Goal: Information Seeking & Learning: Learn about a topic

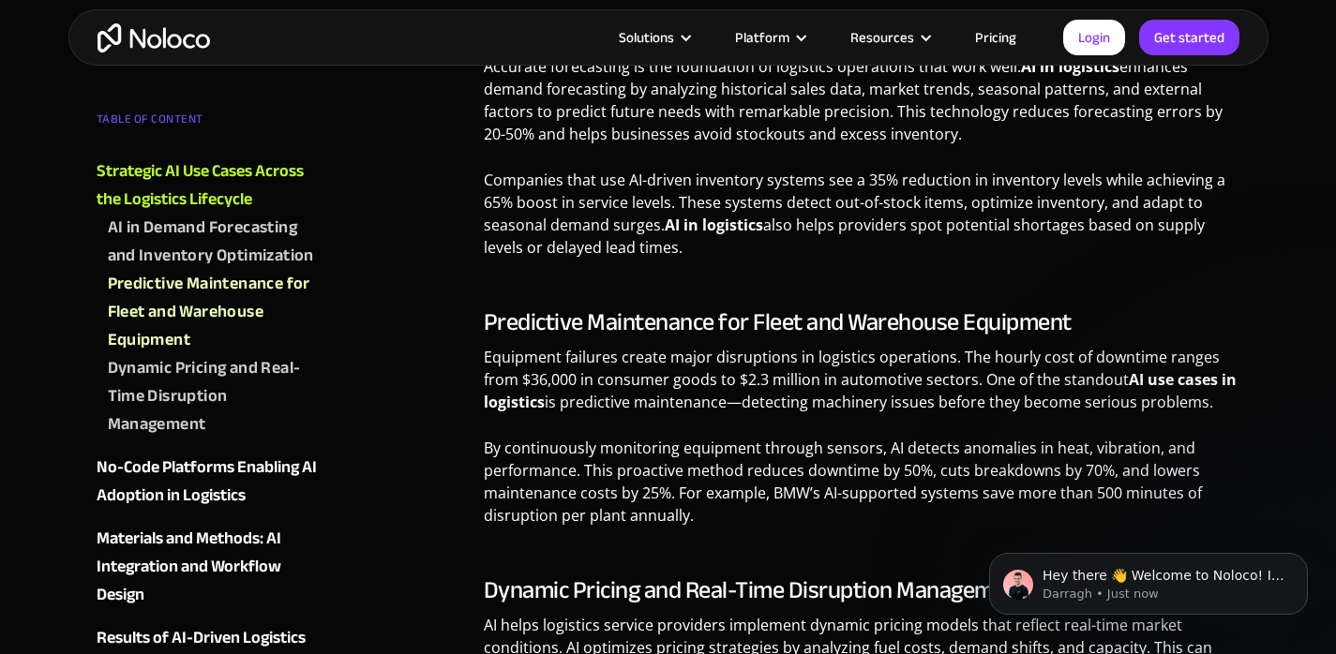
scroll to position [849, 0]
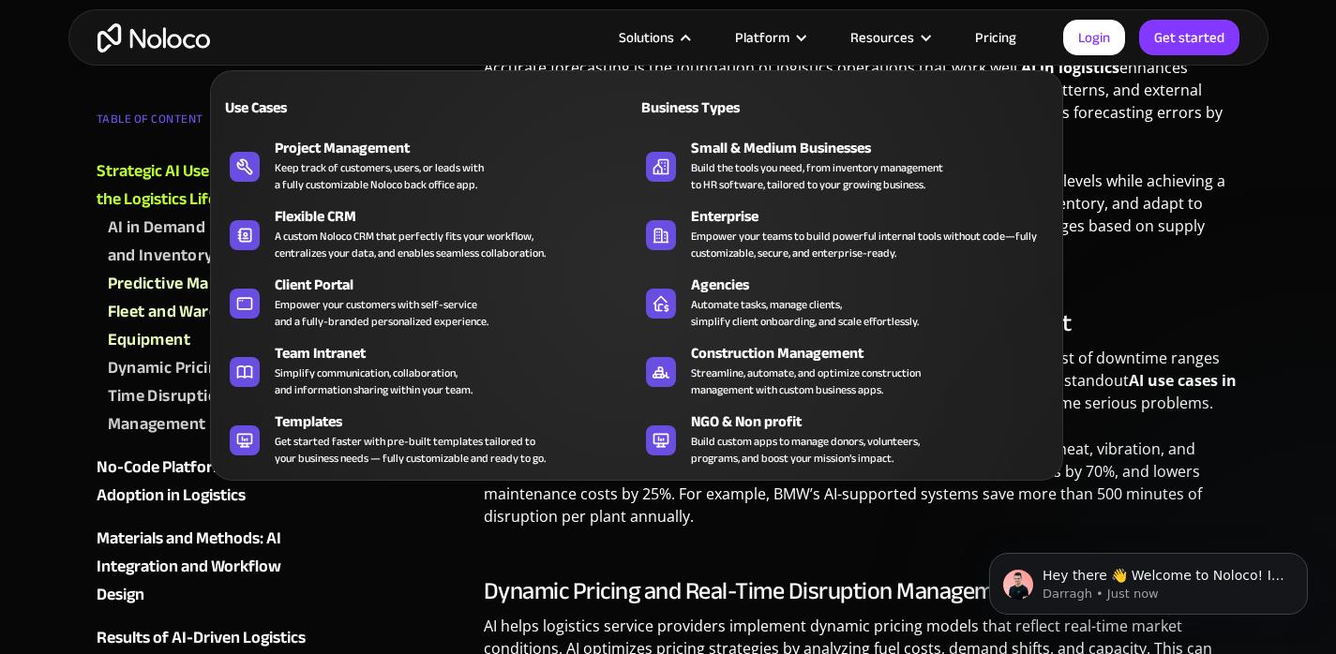
click at [656, 44] on nav "Use Cases Business Types Project Management Keep track of customers, users, or …" at bounding box center [636, 262] width 853 height 437
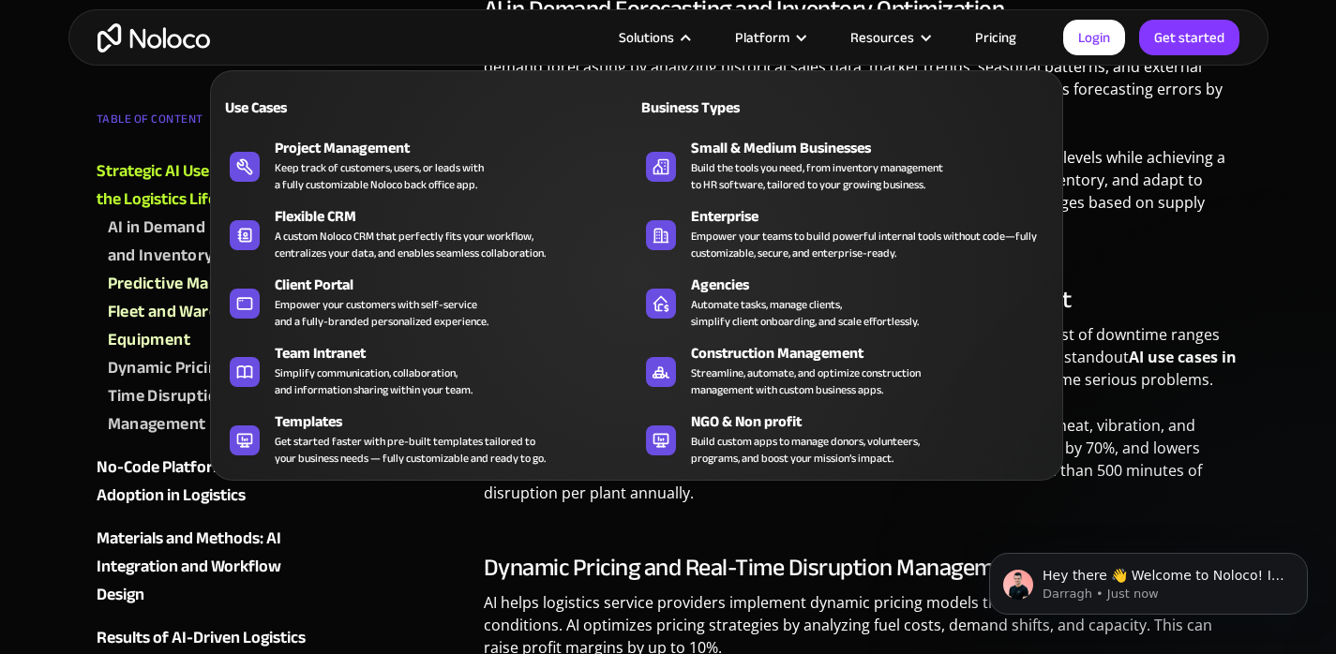
scroll to position [883, 0]
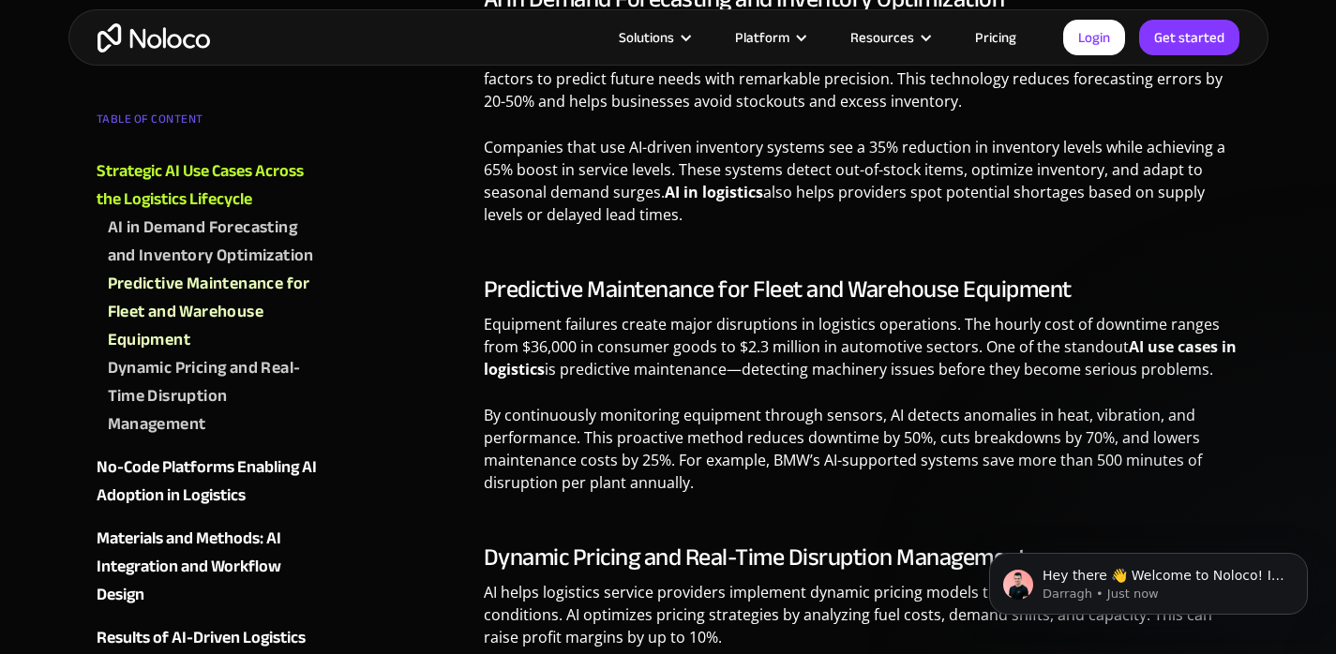
click at [991, 36] on link "Pricing" at bounding box center [995, 37] width 88 height 24
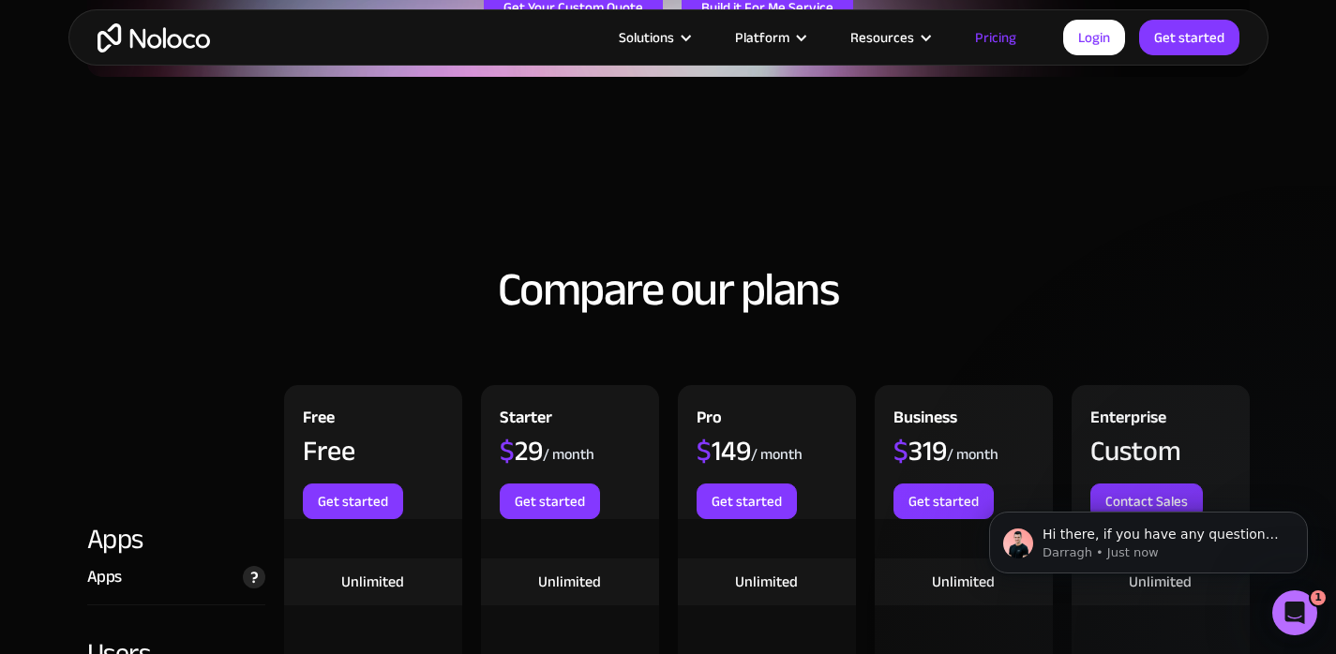
scroll to position [1880, 0]
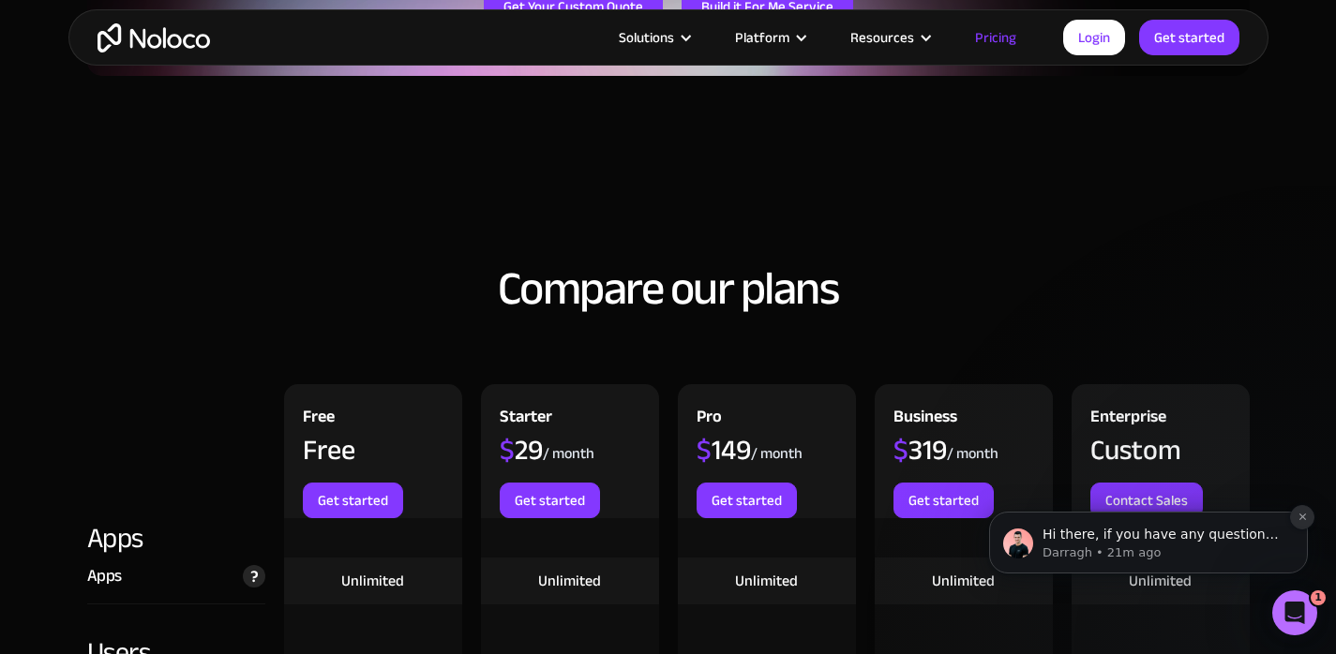
click at [1301, 514] on icon "Dismiss notification" at bounding box center [1302, 517] width 10 height 10
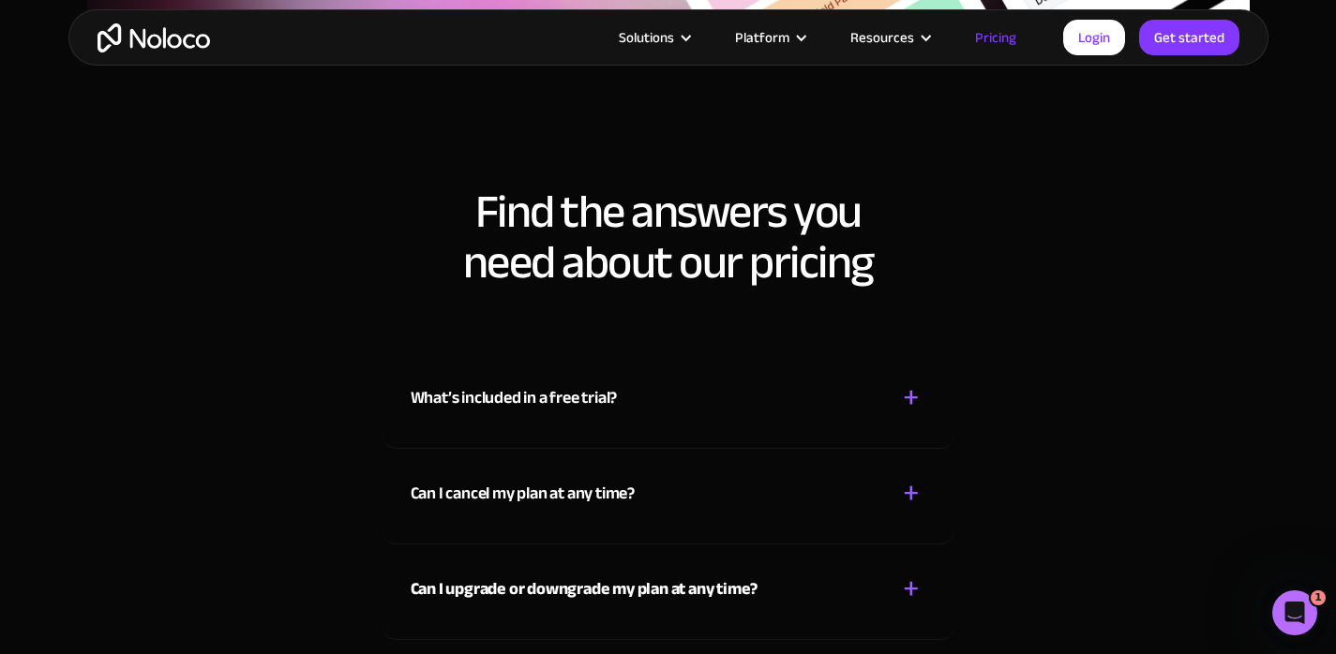
scroll to position [8248, 0]
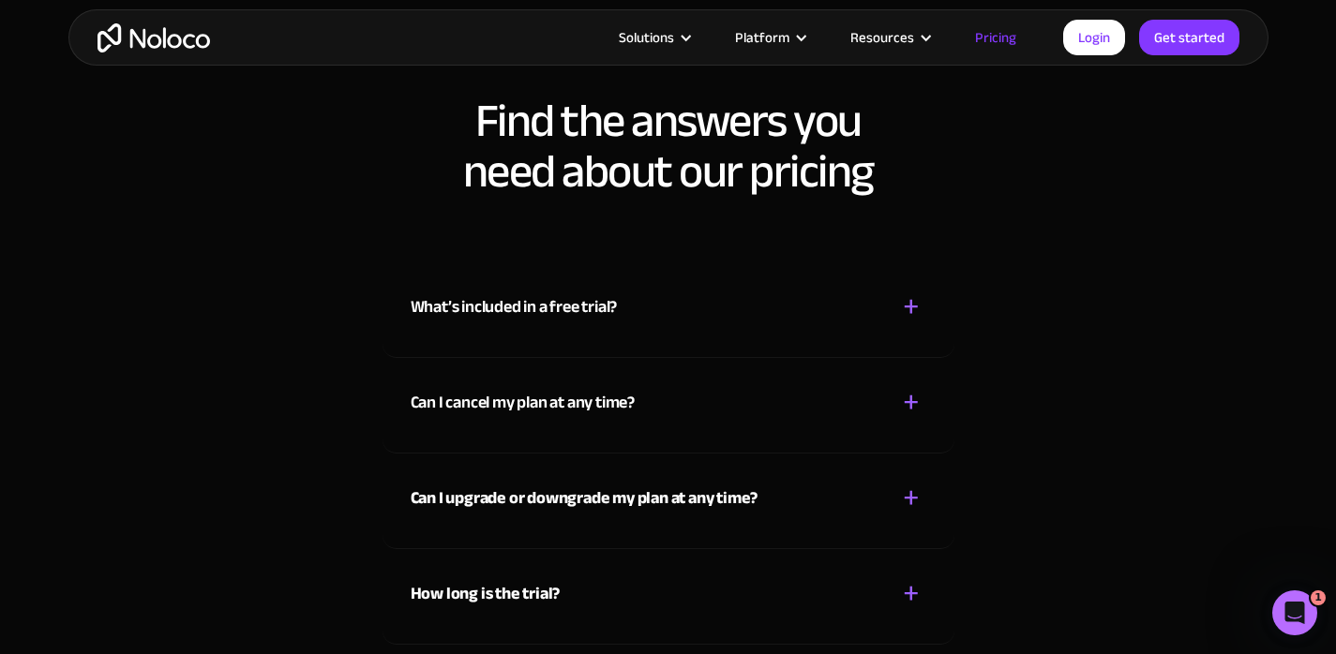
click at [581, 307] on div "What’s included in a free trial?" at bounding box center [514, 307] width 207 height 28
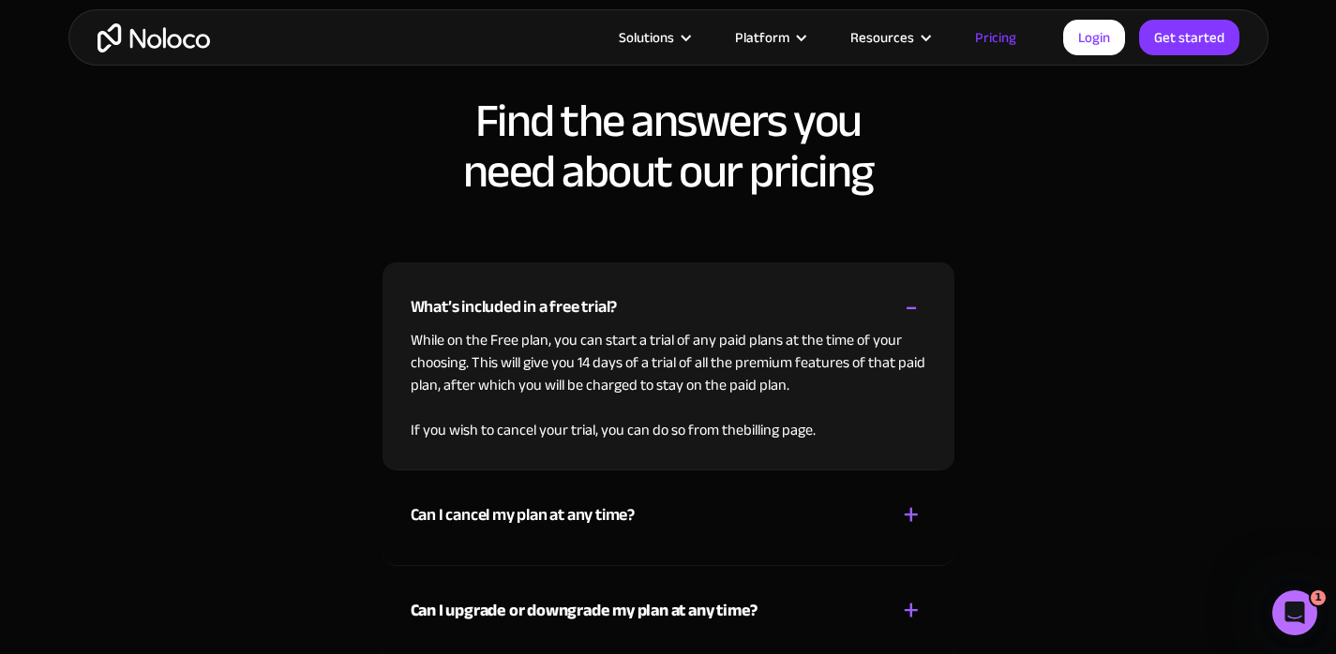
click at [570, 305] on div "What’s included in a free trial?" at bounding box center [514, 307] width 207 height 28
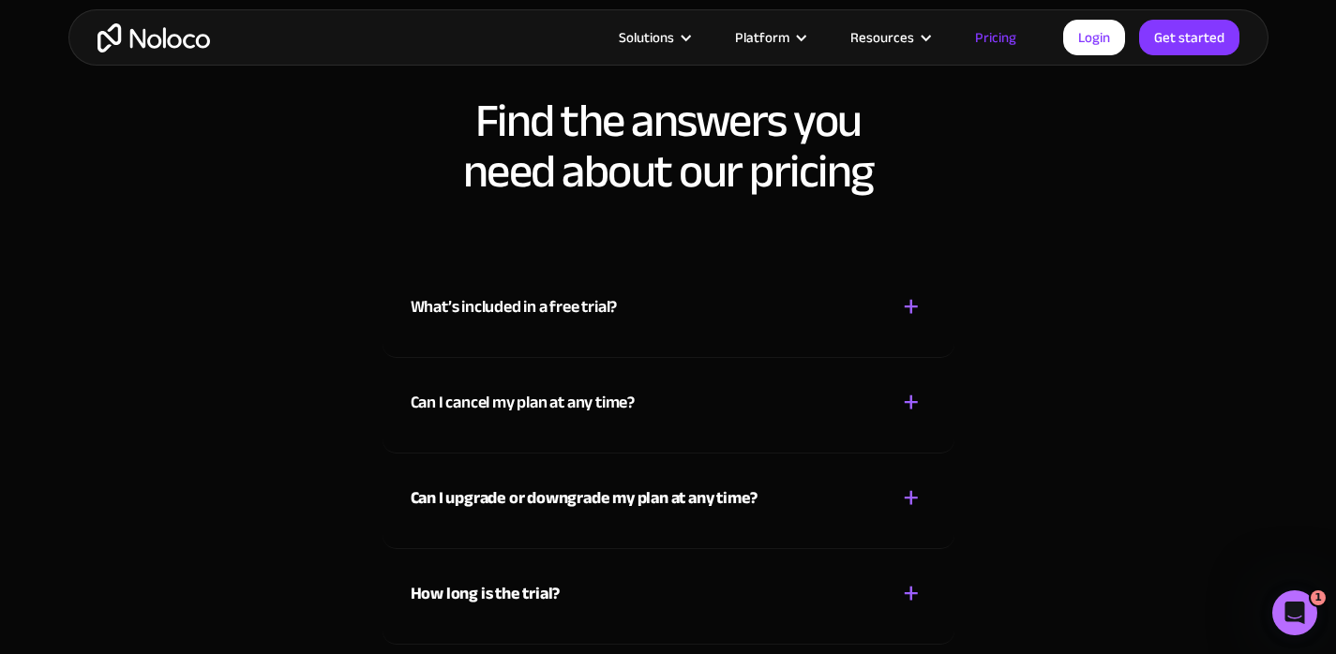
click at [557, 397] on div "Can I cancel my plan at any time?" at bounding box center [523, 403] width 224 height 28
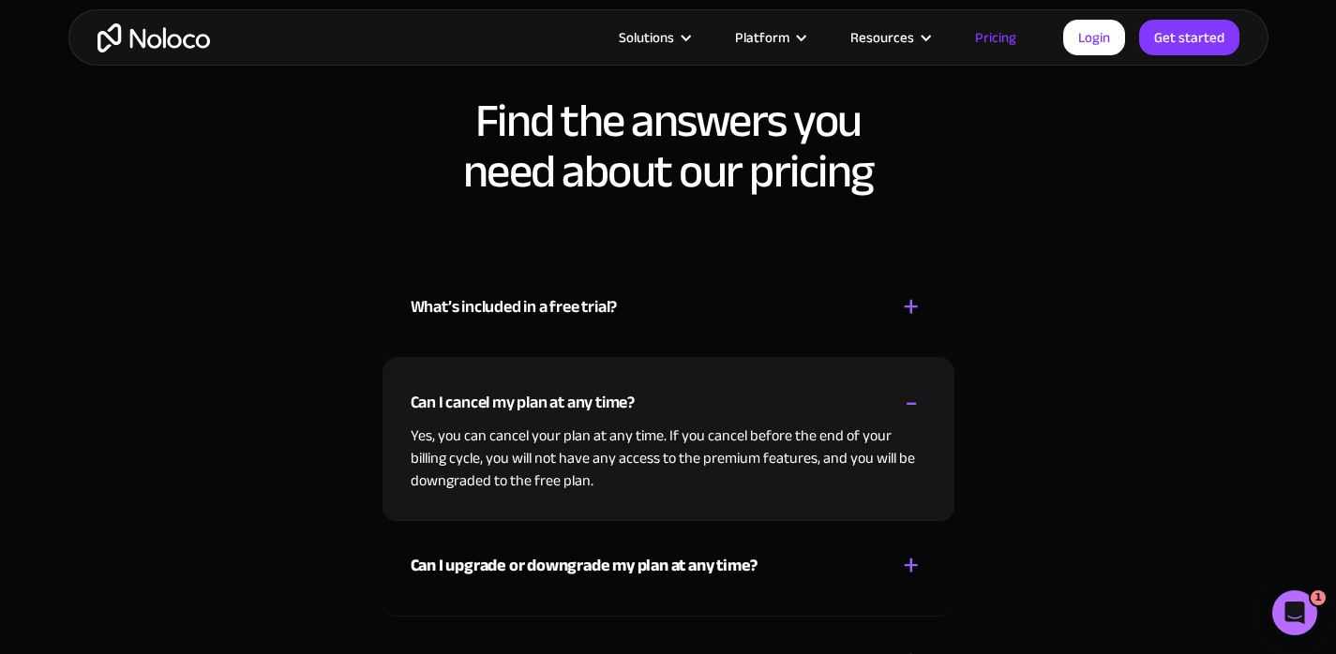
click at [618, 404] on div "Can I cancel my plan at any time?" at bounding box center [523, 403] width 224 height 28
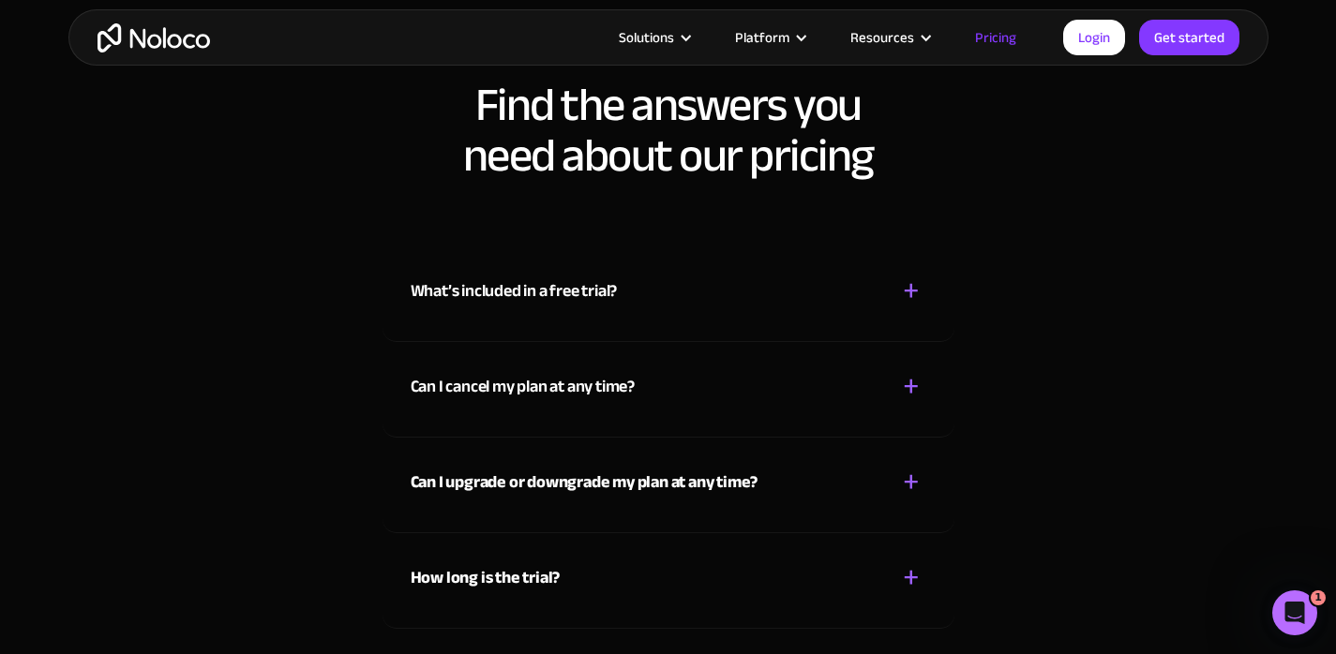
scroll to position [8283, 0]
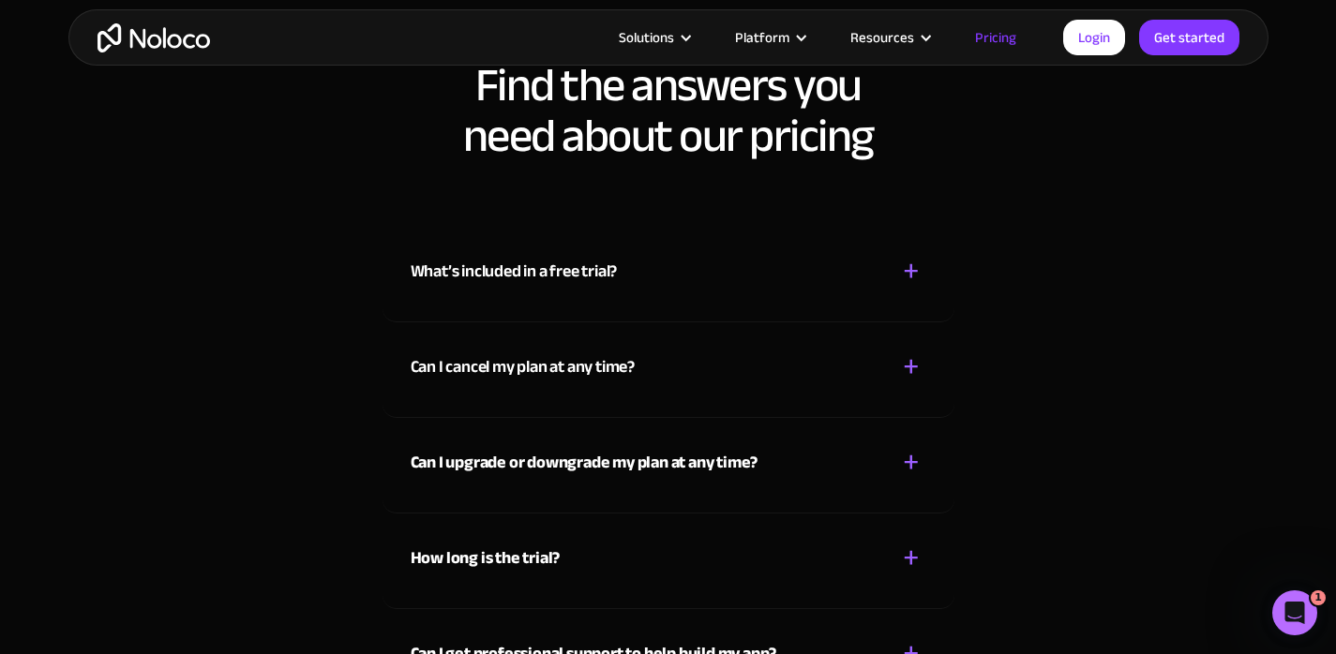
click at [606, 460] on strong "Can I upgrade or downgrade my plan at any time?" at bounding box center [585, 462] width 348 height 31
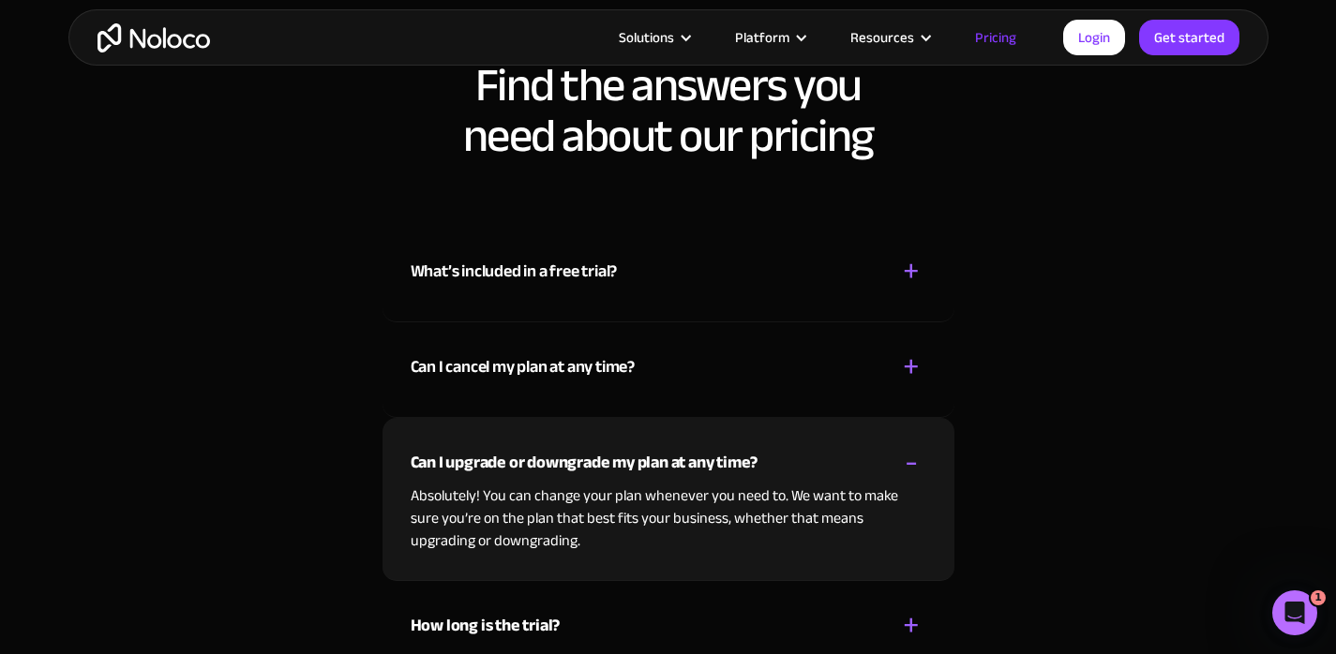
click at [606, 460] on strong "Can I upgrade or downgrade my plan at any time?" at bounding box center [585, 462] width 348 height 31
